Goal: Register for event/course: Sign up to attend an event or enroll in a course

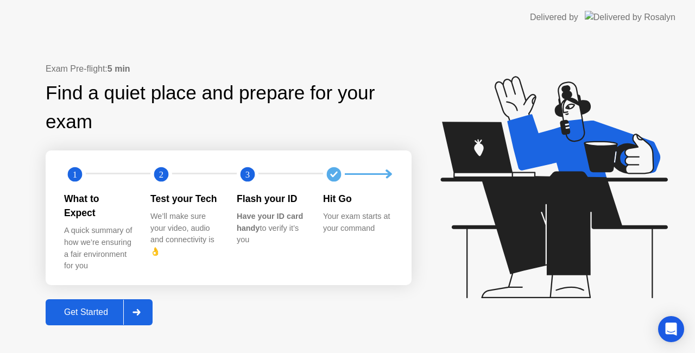
click at [140, 300] on div at bounding box center [136, 312] width 26 height 25
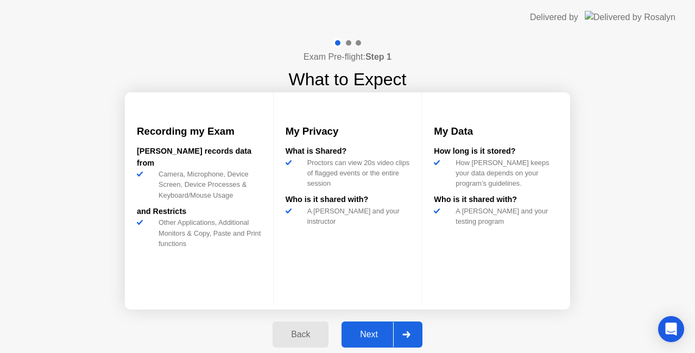
click at [414, 331] on div at bounding box center [406, 334] width 26 height 25
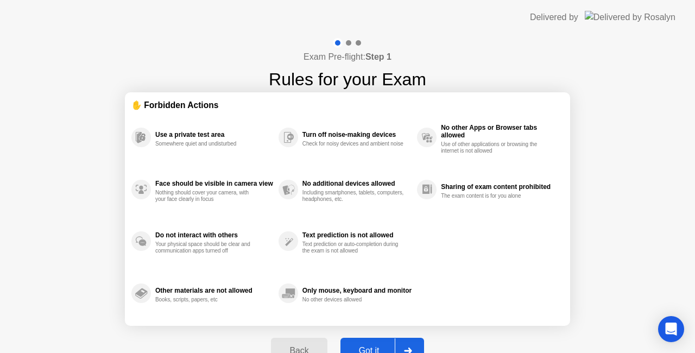
click at [415, 342] on div at bounding box center [408, 350] width 26 height 25
select select "**********"
select select "*******"
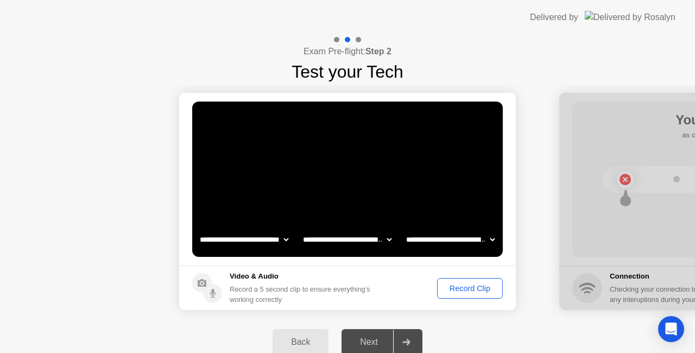
click at [473, 288] on div "Record Clip" at bounding box center [470, 288] width 58 height 9
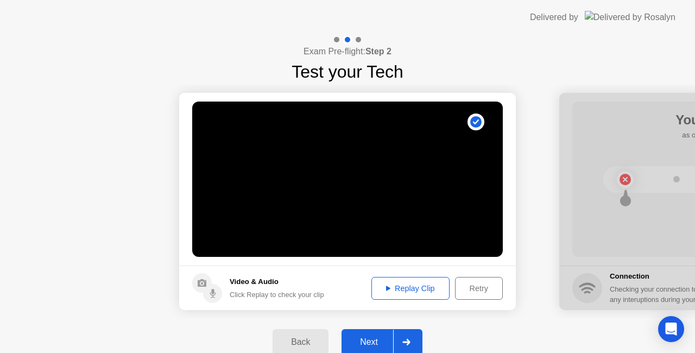
click at [411, 338] on div at bounding box center [406, 342] width 26 height 25
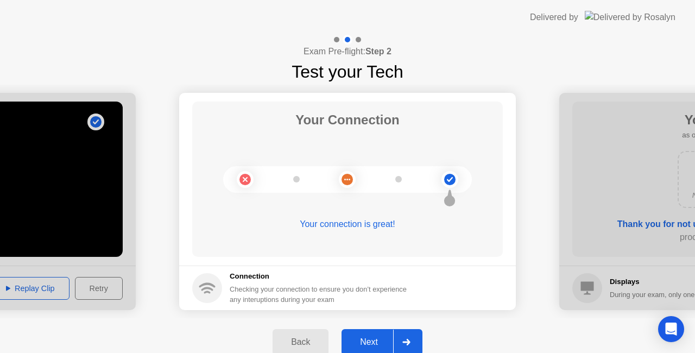
click at [411, 338] on div at bounding box center [406, 342] width 26 height 25
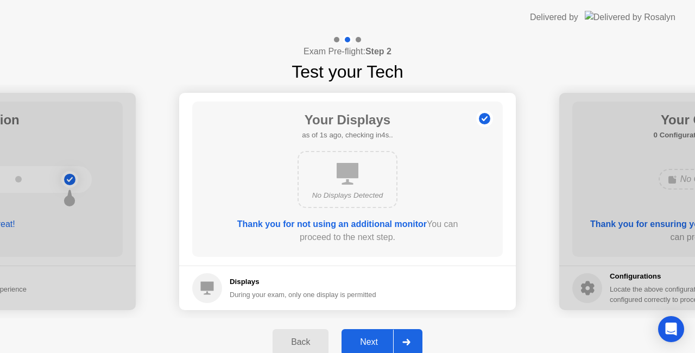
click at [411, 338] on div at bounding box center [406, 342] width 26 height 25
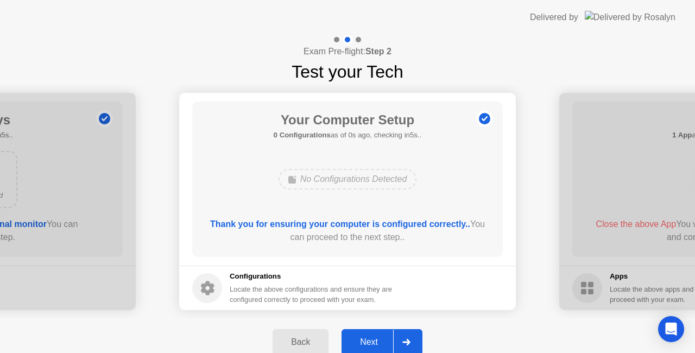
click at [411, 338] on div at bounding box center [406, 342] width 26 height 25
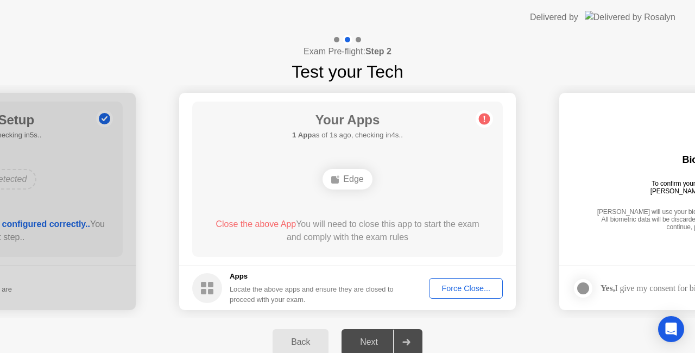
click at [462, 286] on div "Force Close..." at bounding box center [466, 288] width 66 height 9
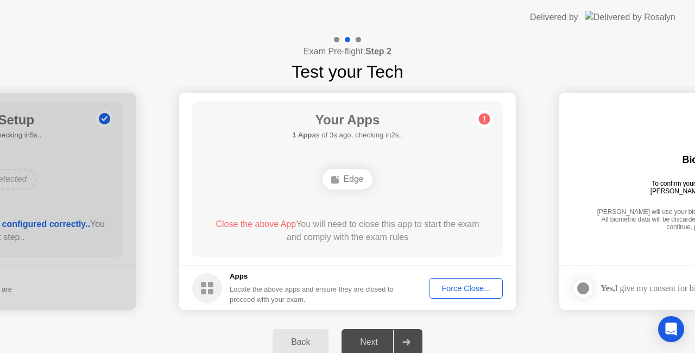
click at [493, 179] on div "Your Apps 1 App as of 3s ago, checking in2s.. Edge Close the above App You will…" at bounding box center [347, 179] width 311 height 155
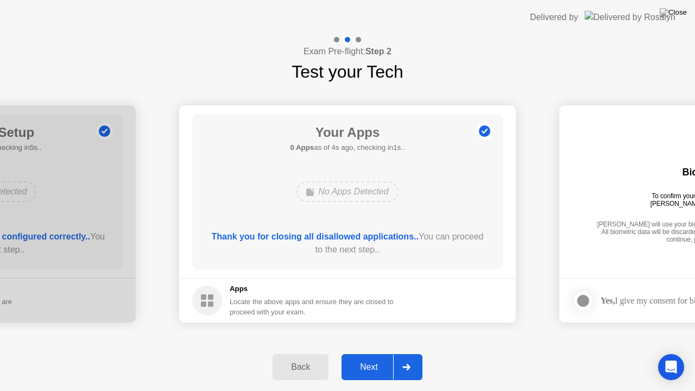
click at [410, 352] on div at bounding box center [406, 367] width 26 height 25
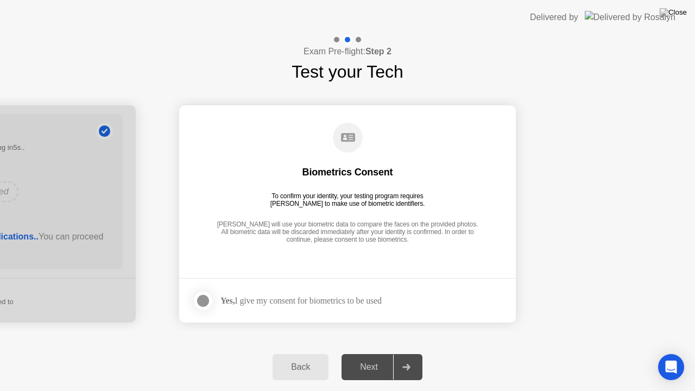
click at [207, 297] on div at bounding box center [203, 300] width 13 height 13
click at [412, 352] on div at bounding box center [406, 367] width 26 height 25
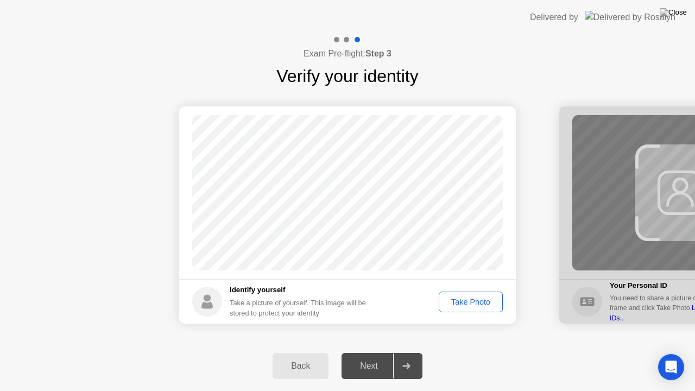
click at [476, 301] on div "Take Photo" at bounding box center [471, 302] width 56 height 9
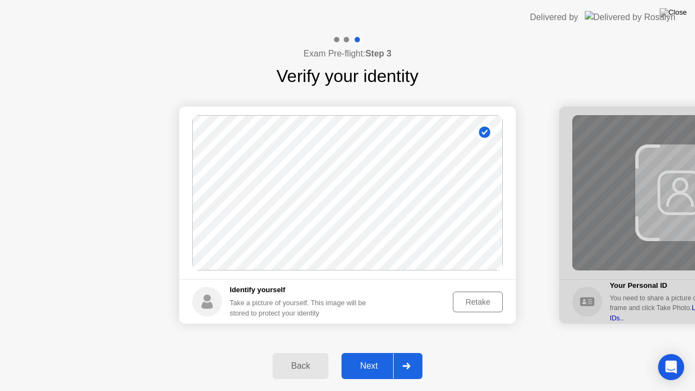
click at [408, 352] on icon at bounding box center [406, 366] width 8 height 7
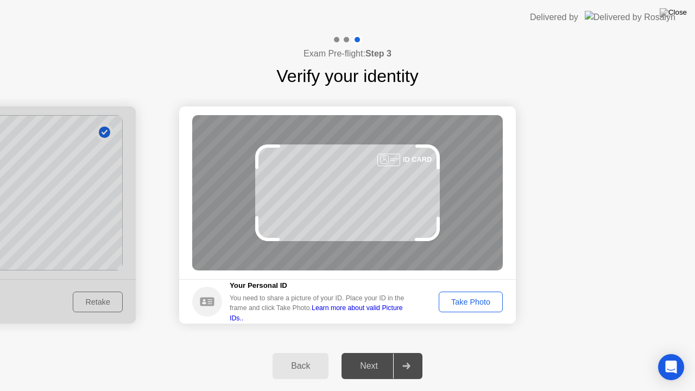
click at [408, 352] on icon at bounding box center [406, 366] width 8 height 7
click at [473, 306] on div "Take Photo" at bounding box center [471, 302] width 56 height 9
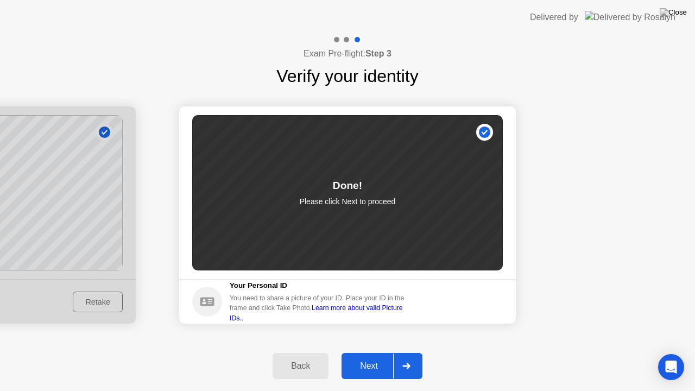
click at [412, 352] on div at bounding box center [406, 365] width 26 height 25
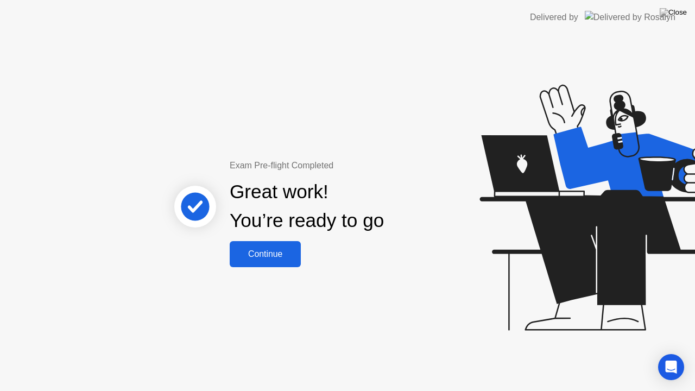
click at [278, 251] on div "Continue" at bounding box center [265, 254] width 65 height 10
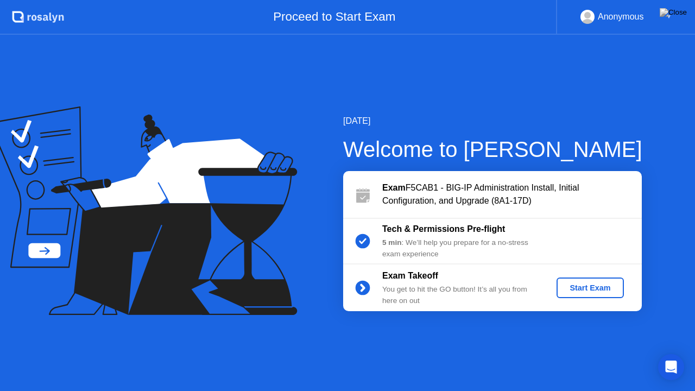
click at [588, 290] on div "Start Exam" at bounding box center [590, 287] width 58 height 9
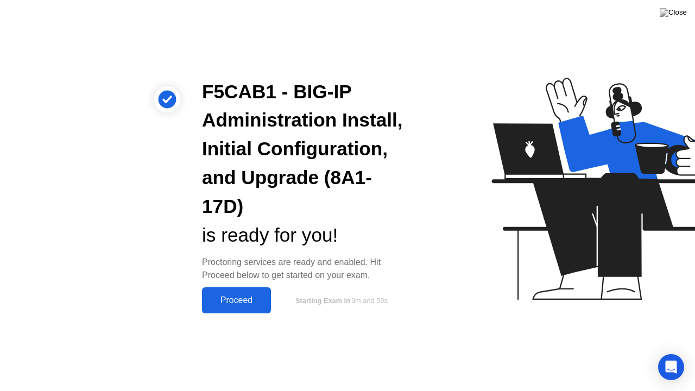
click at [242, 305] on div "Proceed" at bounding box center [236, 300] width 62 height 10
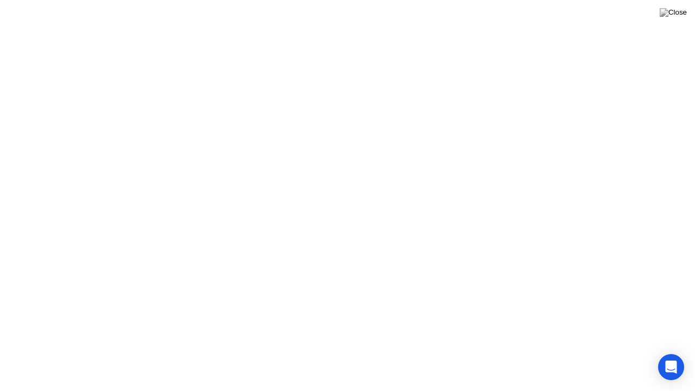
click div "Got it!"
click div "End Proctoring Session"
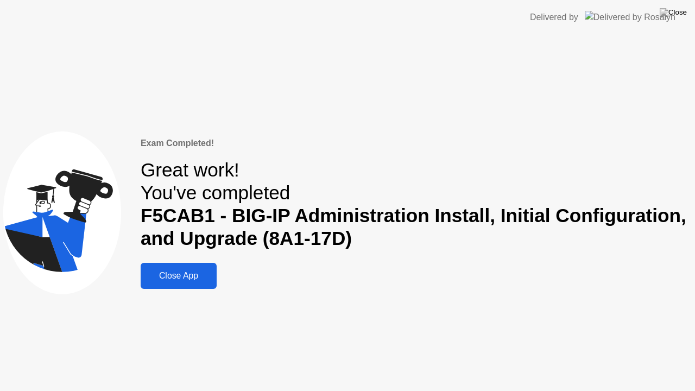
click at [191, 274] on div "Close App" at bounding box center [179, 276] width 70 height 10
